Goal: Task Accomplishment & Management: Use online tool/utility

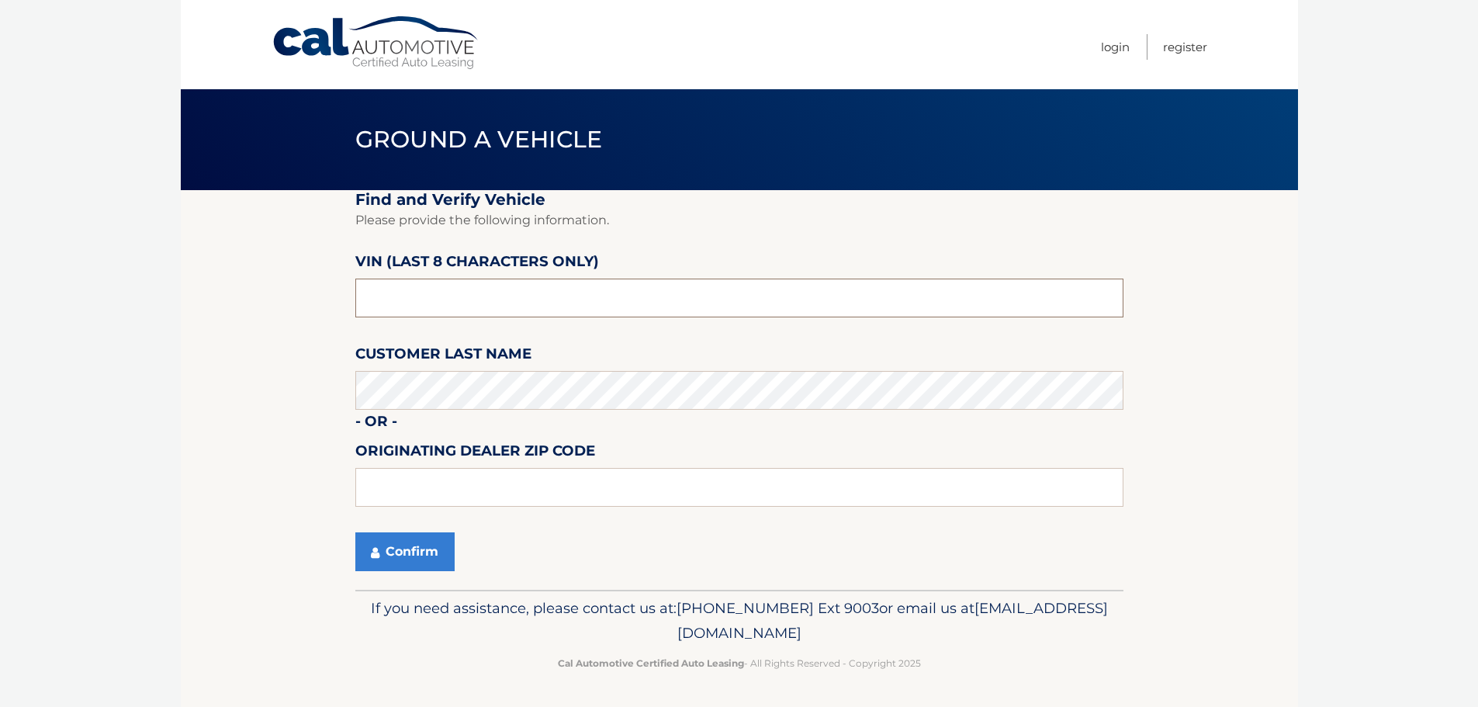
click at [490, 294] on input "text" at bounding box center [739, 297] width 768 height 39
type input "m*******"
type input "MB042034"
click at [399, 550] on button "Confirm" at bounding box center [404, 551] width 99 height 39
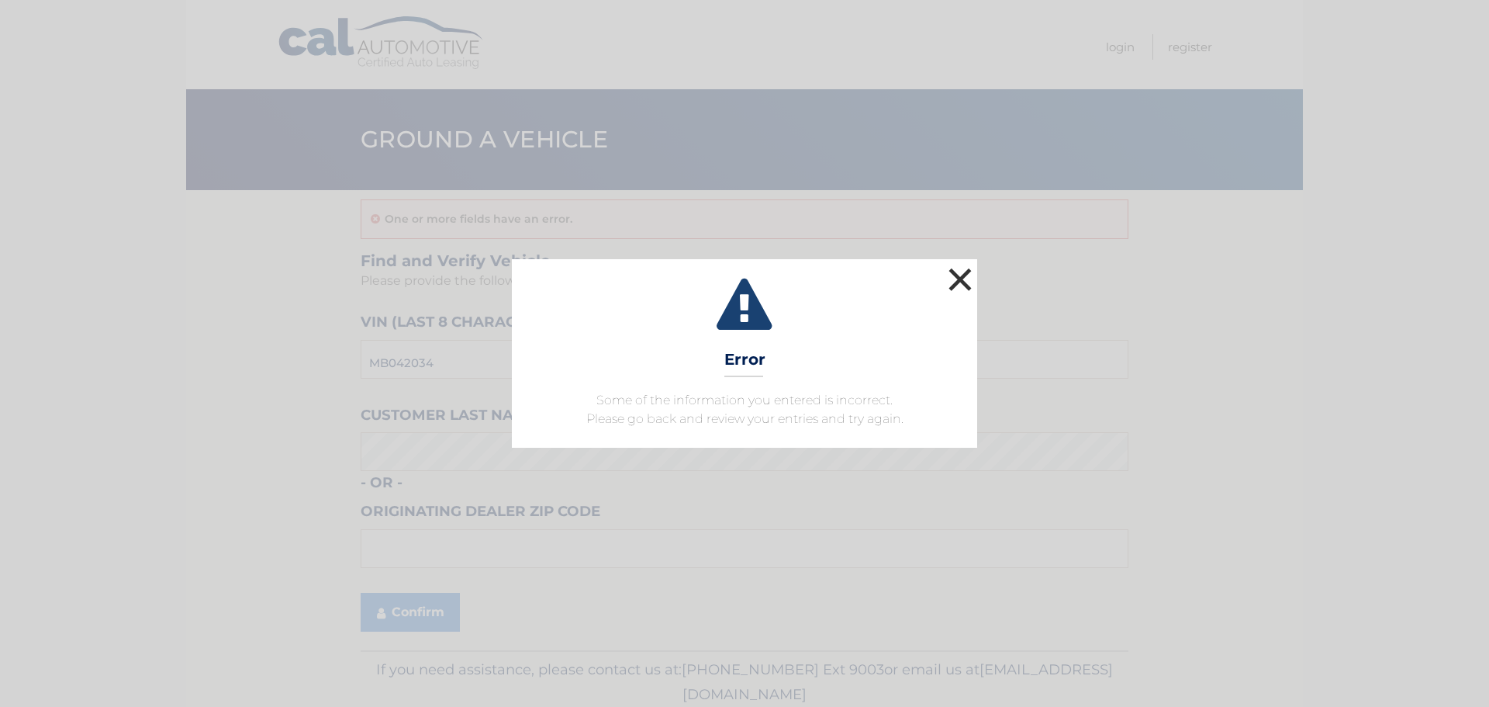
click at [969, 275] on button "×" at bounding box center [960, 279] width 31 height 31
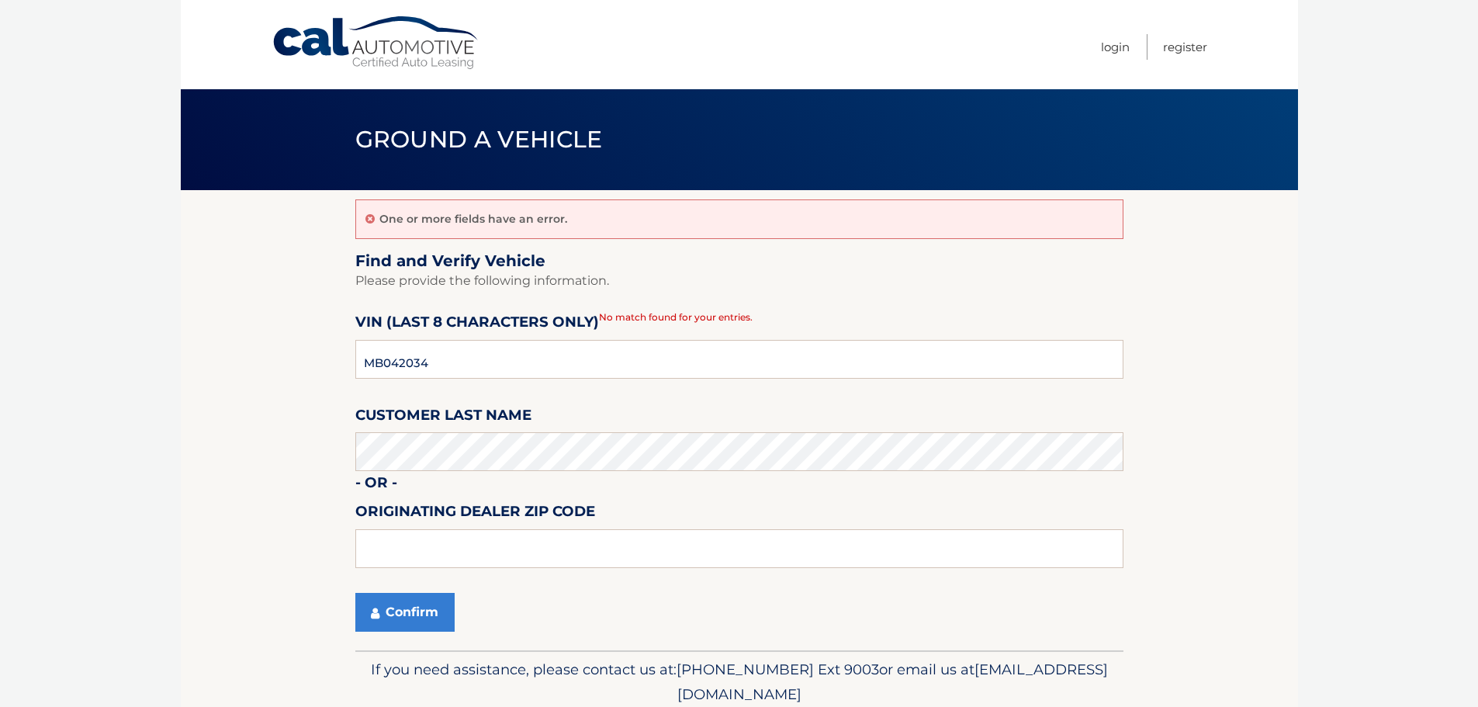
click at [754, 695] on span "[EMAIL_ADDRESS][DOMAIN_NAME]" at bounding box center [892, 681] width 430 height 43
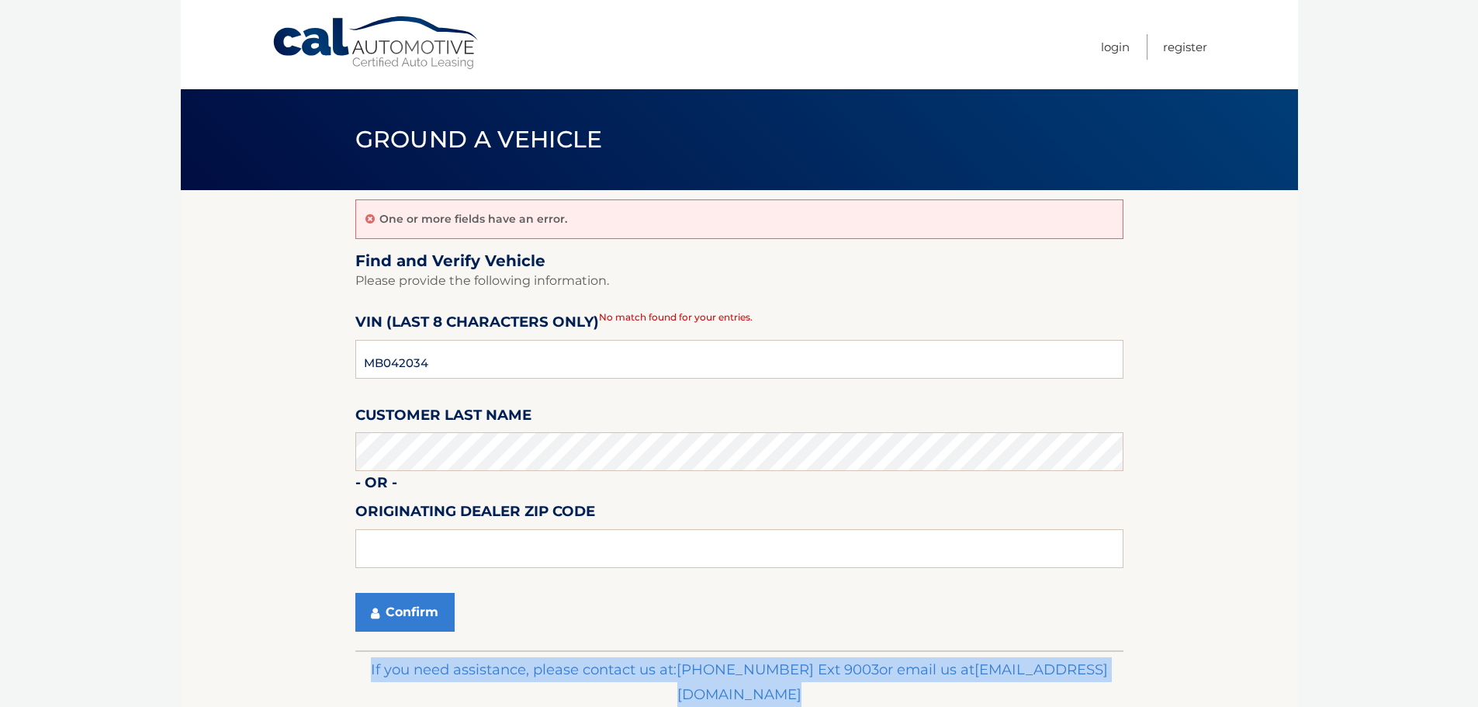
click at [754, 695] on span "[EMAIL_ADDRESS][DOMAIN_NAME]" at bounding box center [892, 681] width 430 height 43
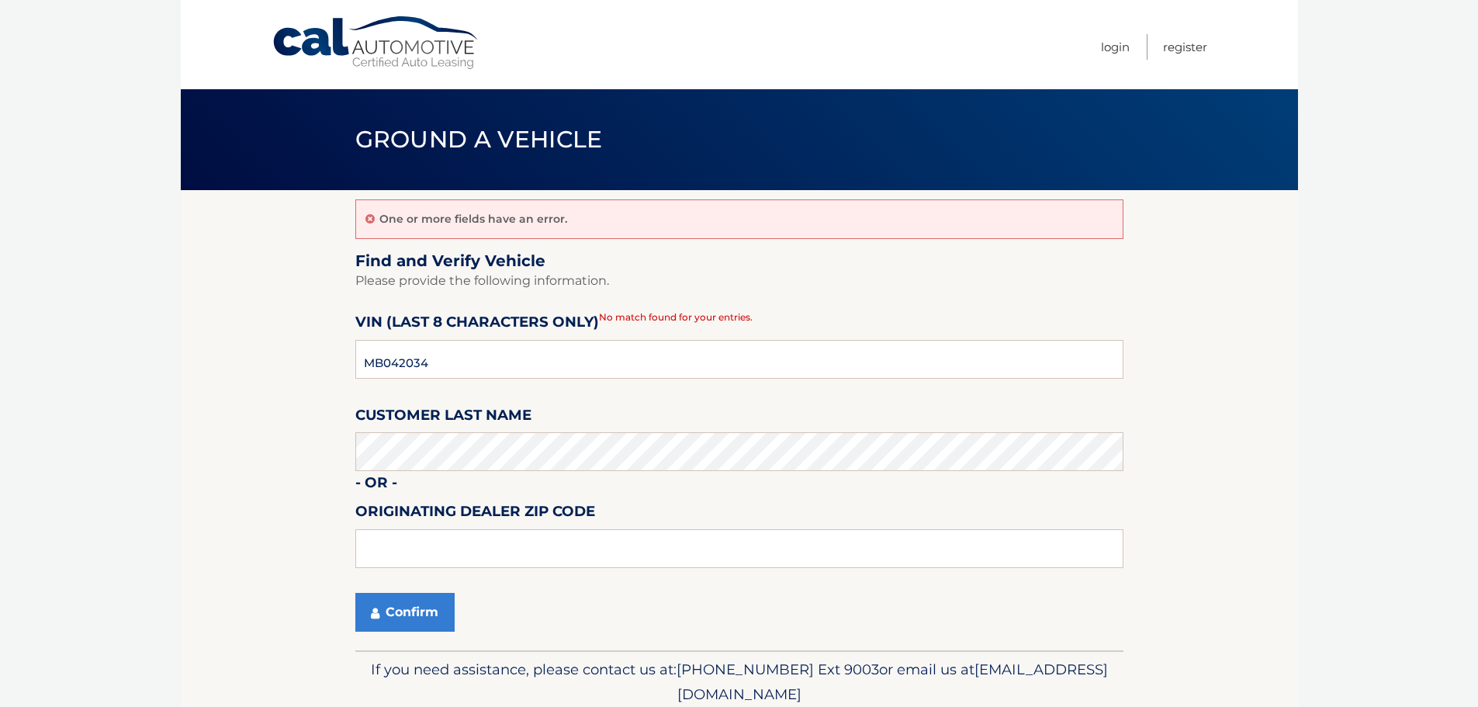
drag, startPoint x: 759, startPoint y: 695, endPoint x: 894, endPoint y: 700, distance: 135.8
click at [1305, 646] on body "Cal Automotive Menu Login Register Ground a Vehicle" at bounding box center [739, 353] width 1478 height 707
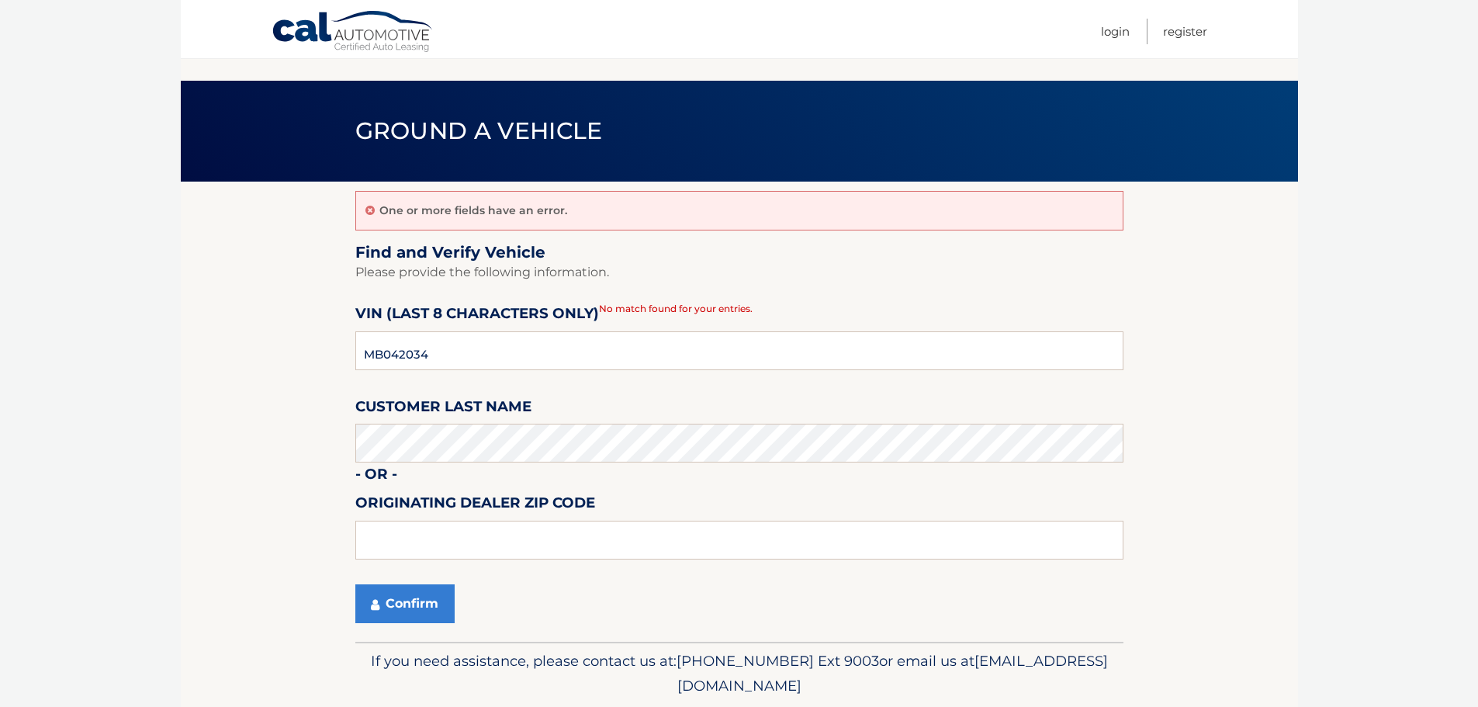
scroll to position [61, 0]
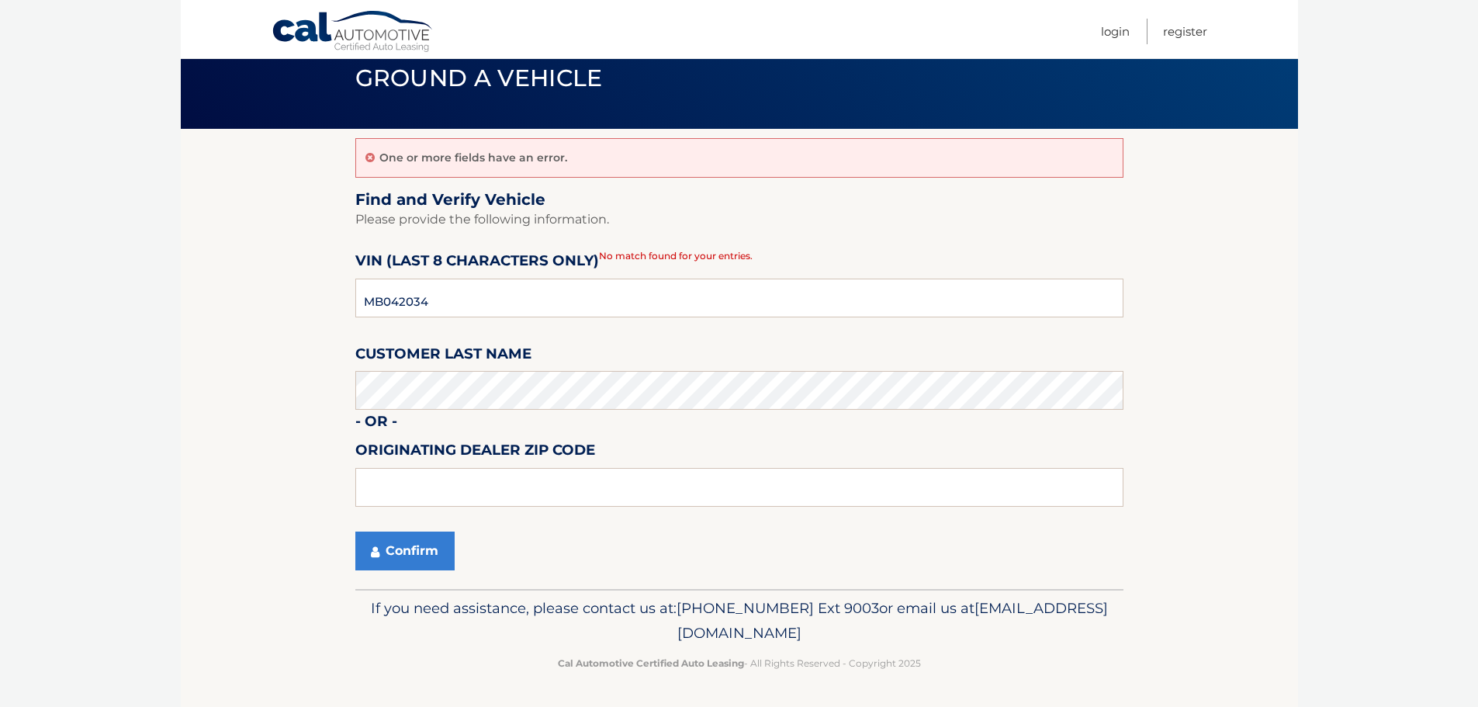
drag, startPoint x: 879, startPoint y: 697, endPoint x: 606, endPoint y: 629, distance: 281.2
click at [606, 629] on p "If you need assistance, please contact us at: [PHONE_NUMBER] Ext 9003 or email …" at bounding box center [739, 621] width 748 height 50
copy span "[EMAIL_ADDRESS][DOMAIN_NAME]"
